Goal: Task Accomplishment & Management: Use online tool/utility

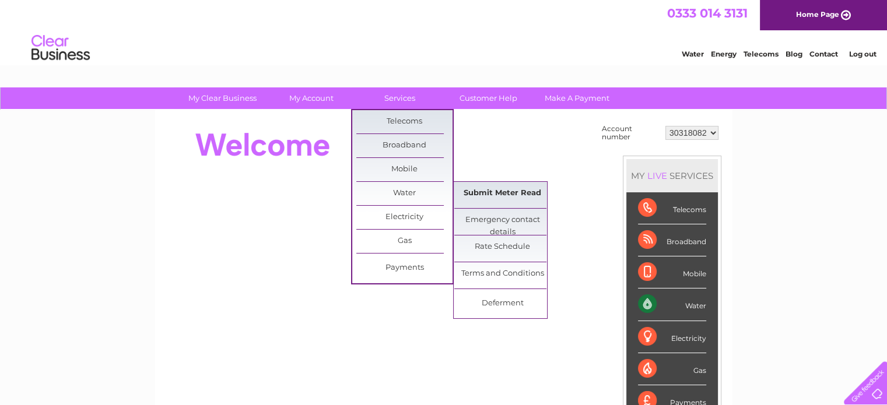
click at [505, 198] on link "Submit Meter Read" at bounding box center [502, 193] width 96 height 23
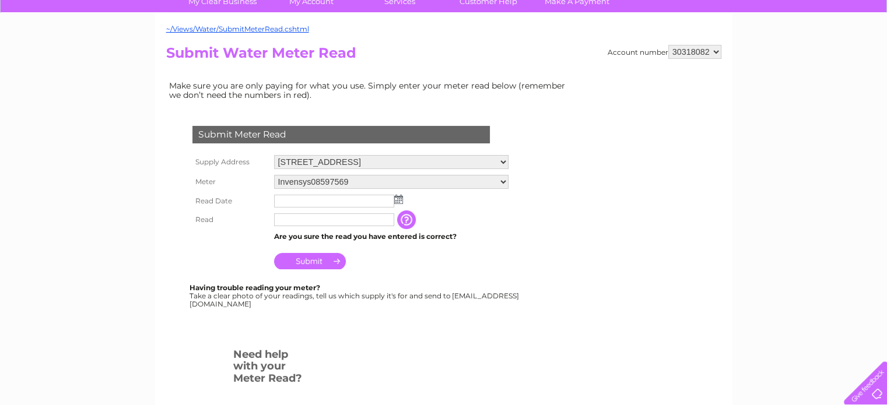
scroll to position [117, 0]
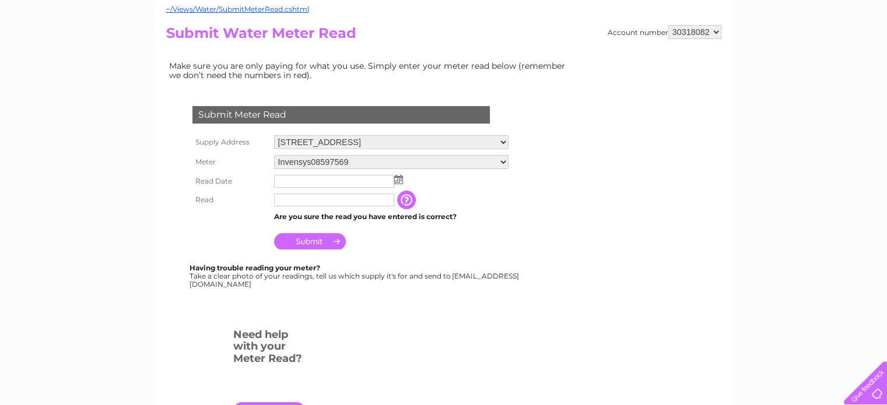
click at [399, 179] on img at bounding box center [398, 179] width 9 height 9
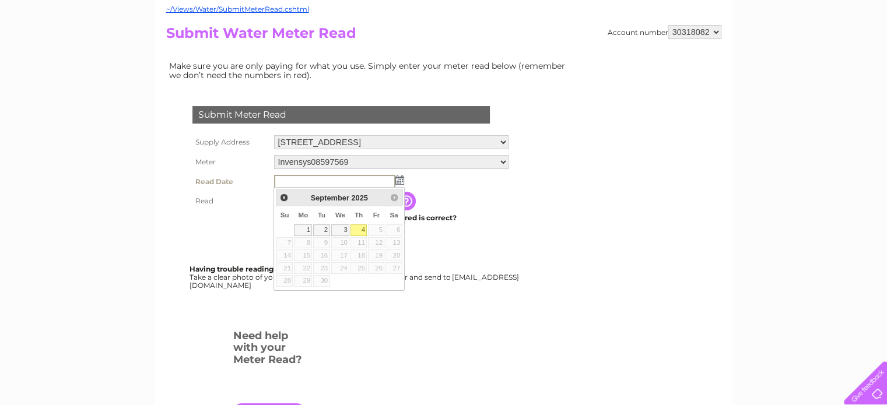
click at [356, 230] on link "4" at bounding box center [358, 230] width 16 height 12
type input "[DATE]"
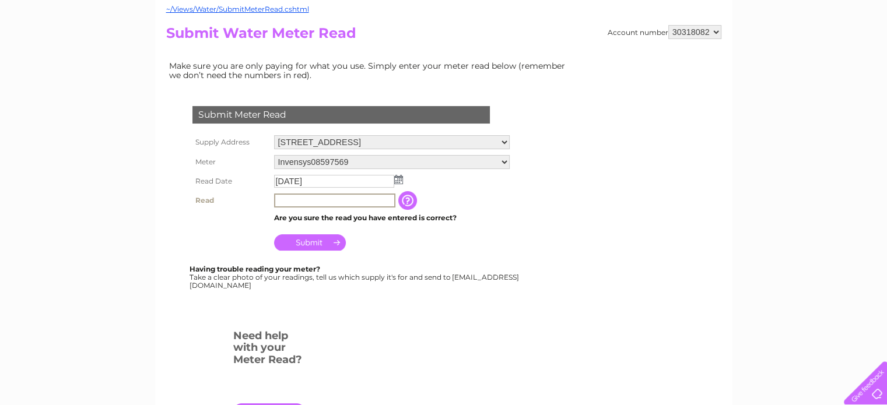
click at [292, 200] on input "text" at bounding box center [334, 201] width 121 height 14
type input "10516"
click at [310, 237] on input "Submit" at bounding box center [310, 241] width 72 height 16
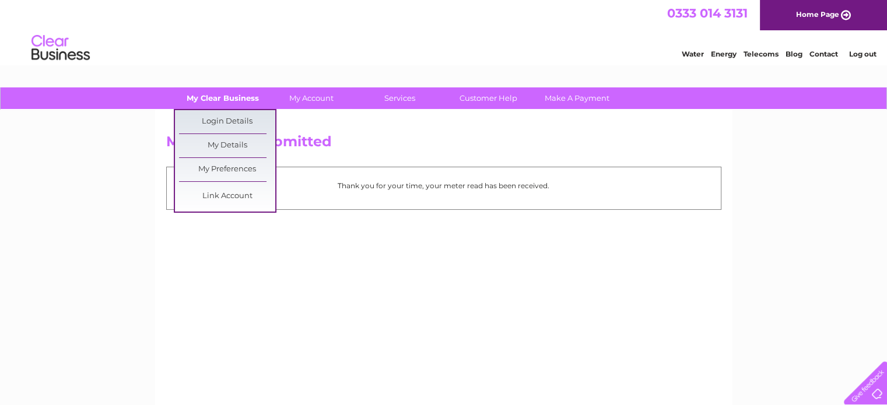
click at [227, 103] on link "My Clear Business" at bounding box center [222, 98] width 96 height 22
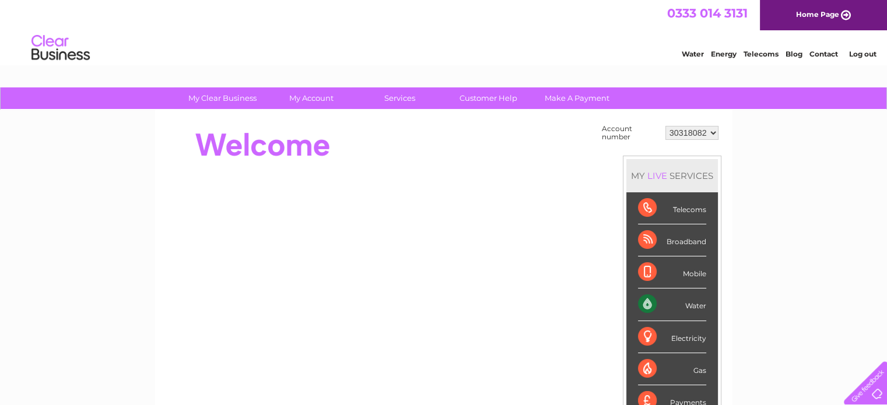
click at [825, 52] on link "Contact" at bounding box center [823, 54] width 29 height 9
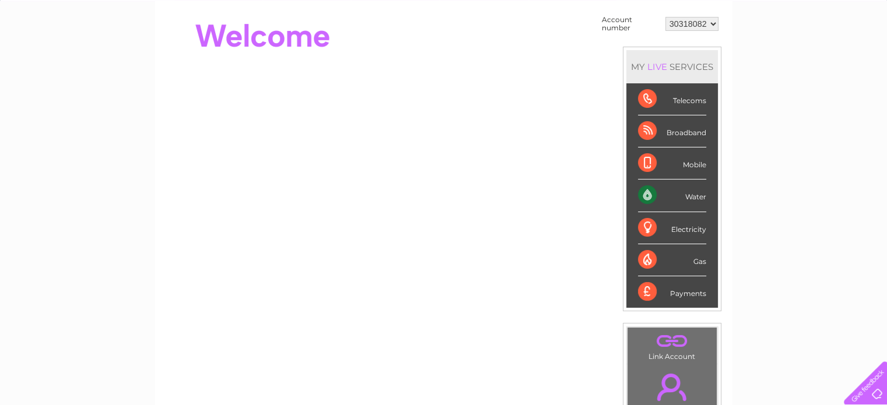
scroll to position [117, 0]
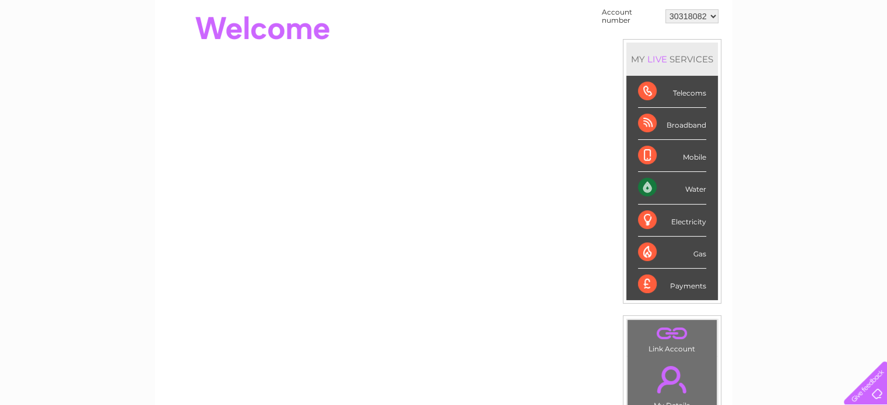
click at [697, 189] on div "Water" at bounding box center [672, 188] width 68 height 32
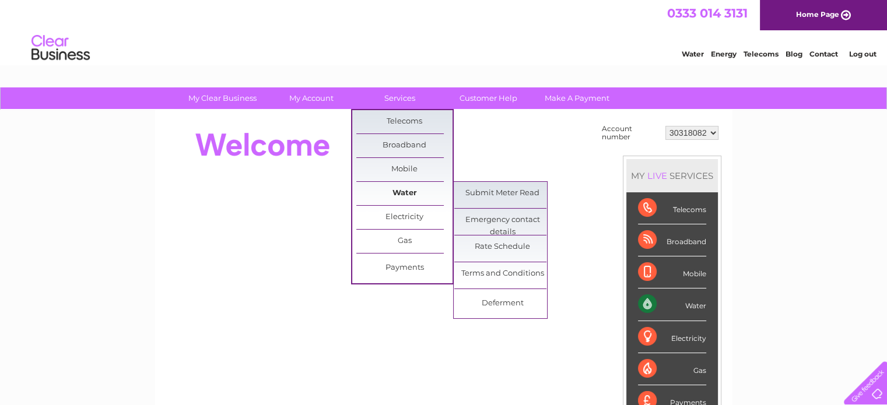
click at [399, 192] on link "Water" at bounding box center [404, 193] width 96 height 23
